Goal: Transaction & Acquisition: Purchase product/service

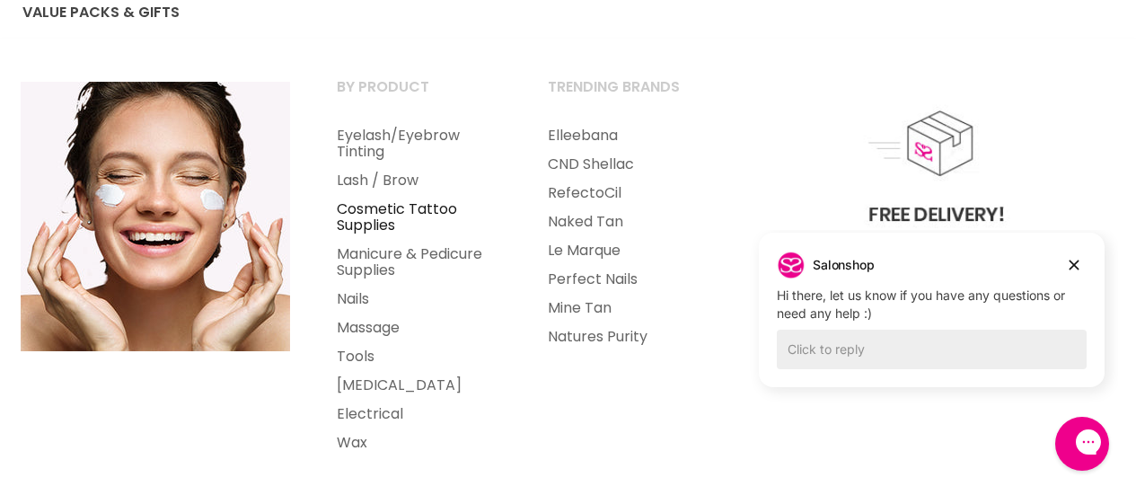
scroll to position [215, 0]
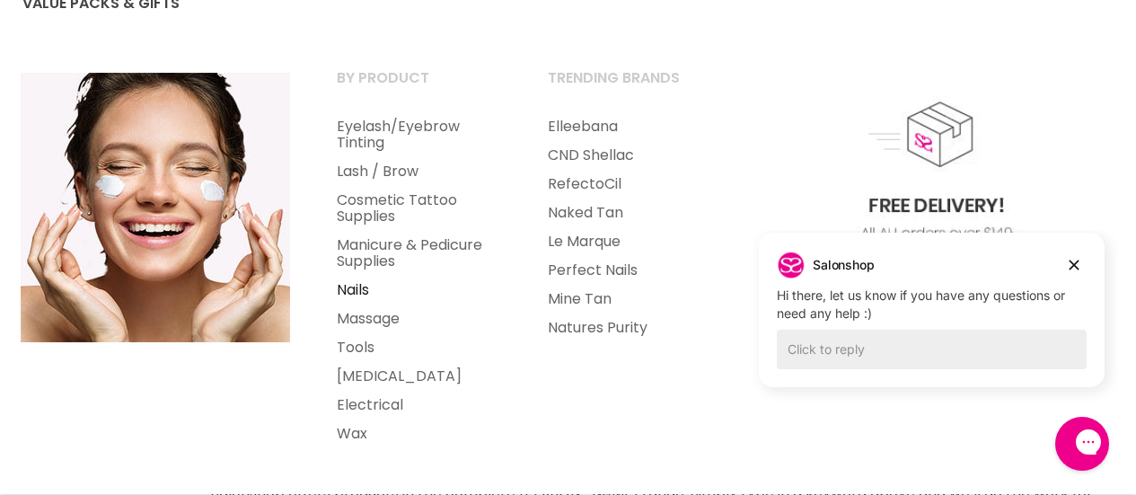
click at [340, 296] on link "Nails" at bounding box center [418, 290] width 208 height 29
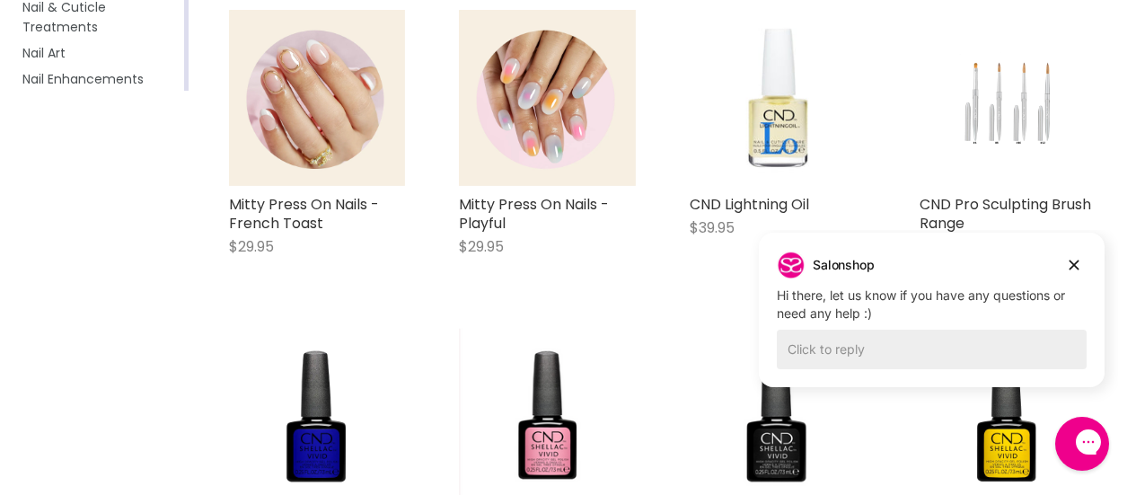
scroll to position [496, 0]
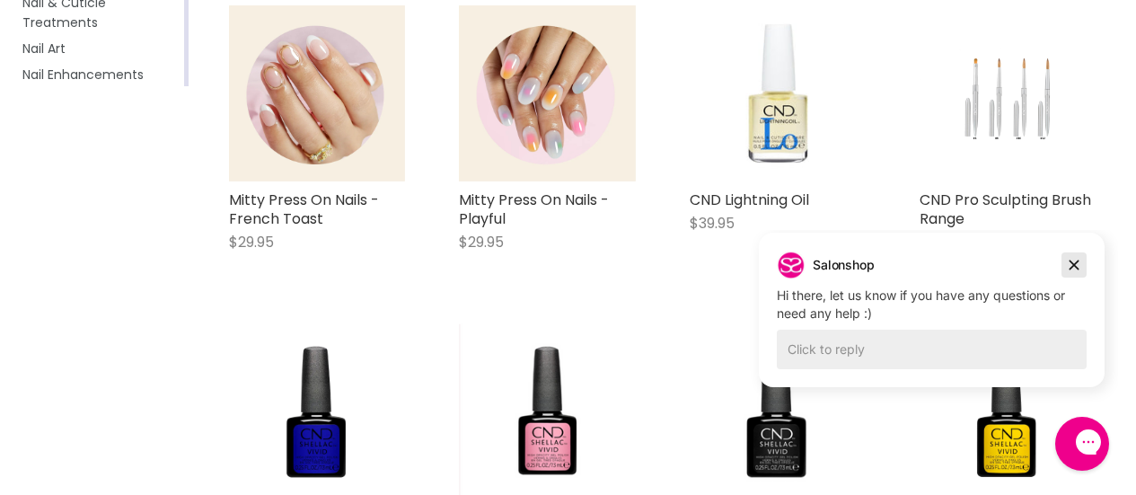
click at [1073, 272] on icon "Dismiss campaign" at bounding box center [1074, 265] width 18 height 22
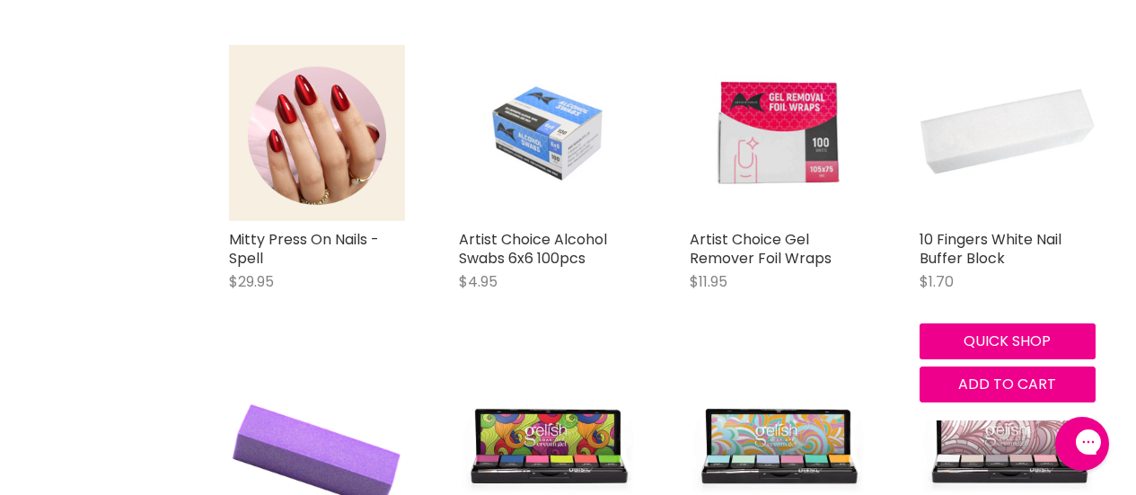
scroll to position [5671, 0]
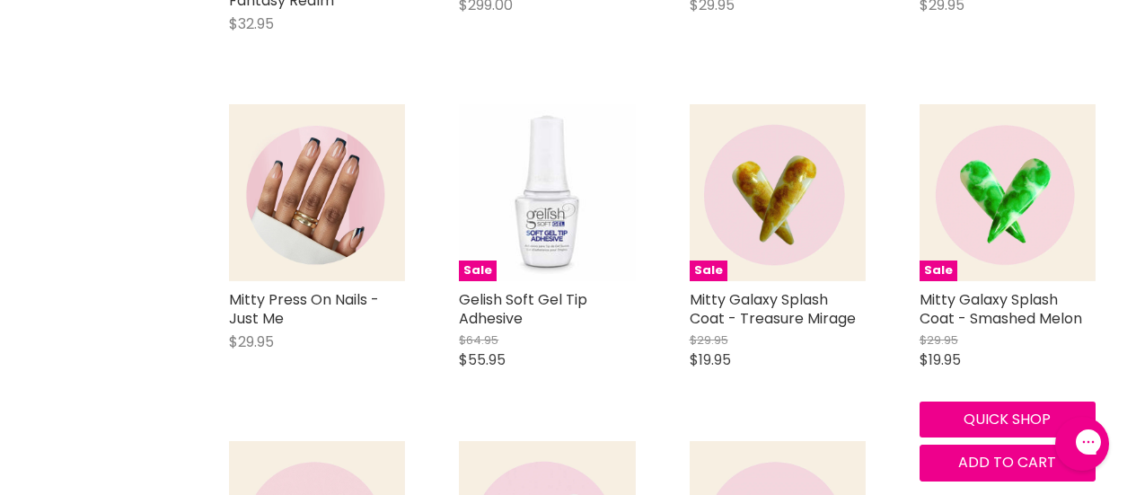
scroll to position [8877, 0]
